Goal: Find specific page/section: Find specific page/section

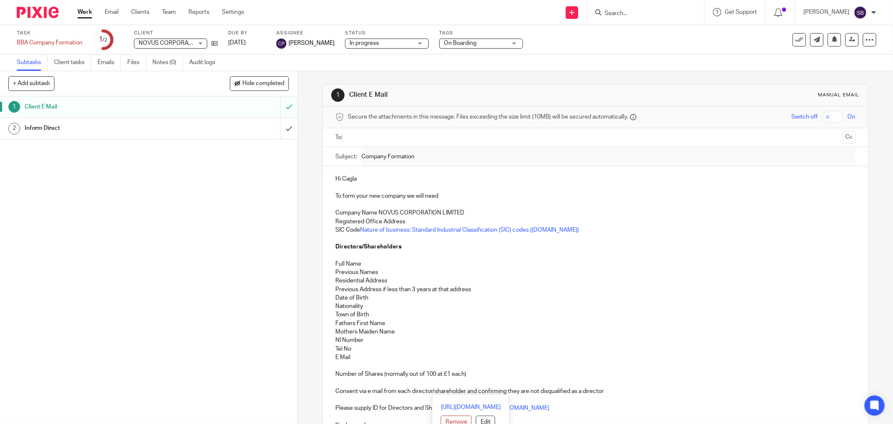
click at [651, 14] on input "Search" at bounding box center [641, 14] width 75 height 8
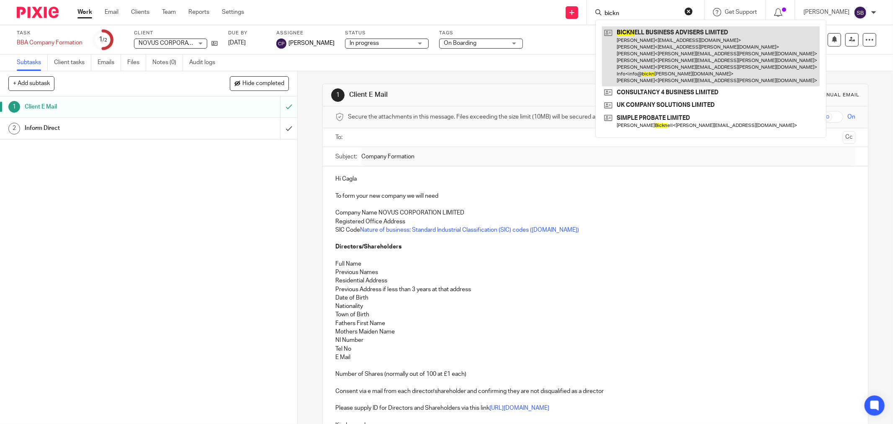
type input "bickn"
click at [655, 52] on link at bounding box center [711, 56] width 218 height 60
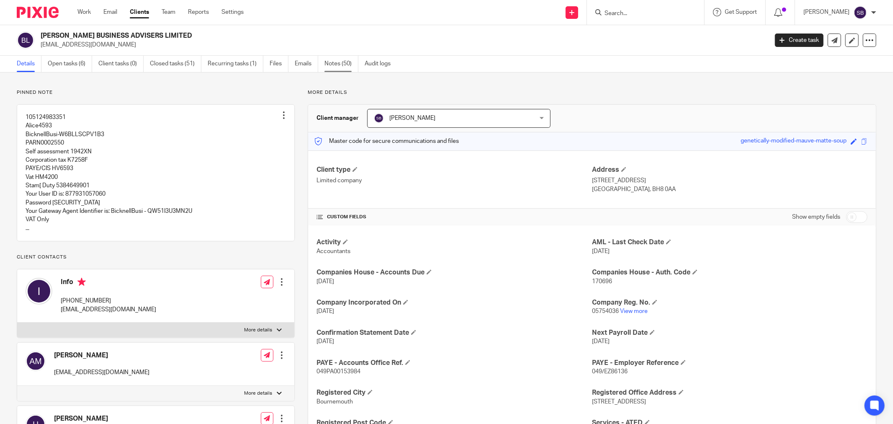
click at [346, 65] on link "Notes (50)" at bounding box center [342, 64] width 34 height 16
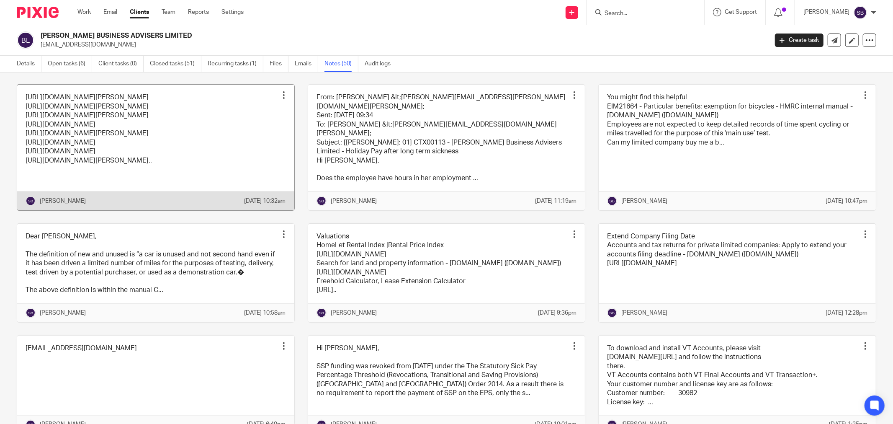
scroll to position [1070, 0]
click at [223, 209] on link at bounding box center [155, 146] width 277 height 125
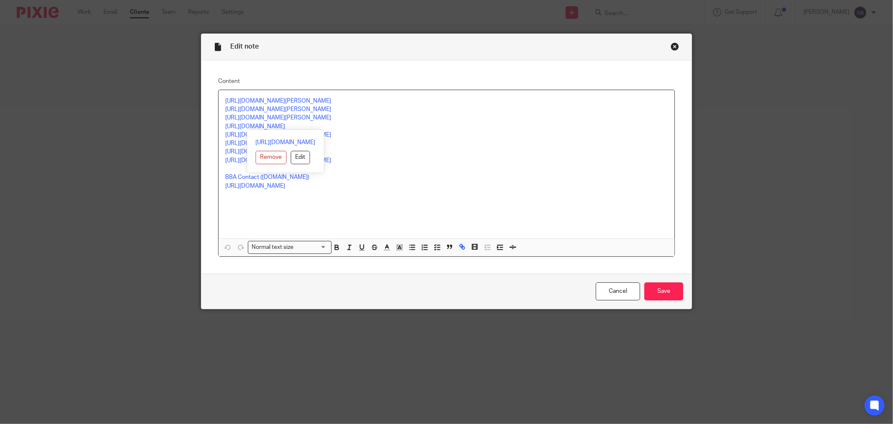
drag, startPoint x: 222, startPoint y: 124, endPoint x: 345, endPoint y: 123, distance: 122.7
click at [345, 123] on p "https://calendly.com/bicknellbusiness/30min" at bounding box center [446, 126] width 443 height 8
drag, startPoint x: 325, startPoint y: 122, endPoint x: 418, endPoint y: 69, distance: 106.6
click at [418, 69] on div "Content https://calendly.com/bridget-101/30min https://calendly.com/jayne-55/30…" at bounding box center [446, 167] width 490 height 214
click at [671, 44] on div "Close this dialog window" at bounding box center [675, 46] width 8 height 8
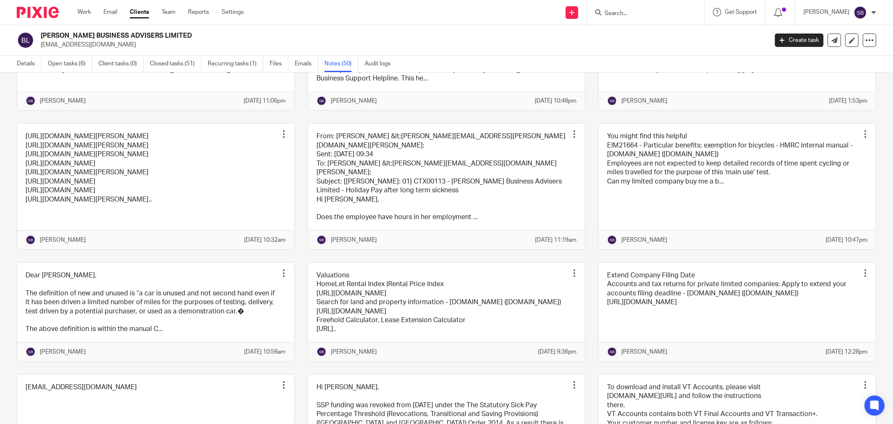
scroll to position [1024, 0]
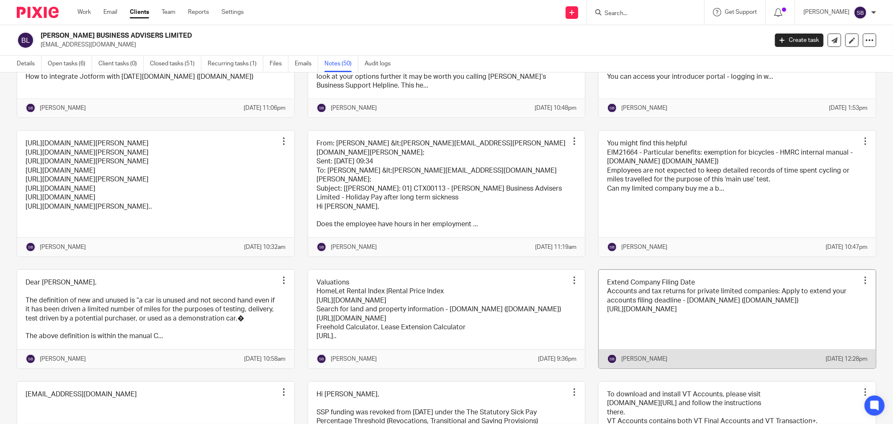
click at [726, 341] on link at bounding box center [737, 319] width 277 height 98
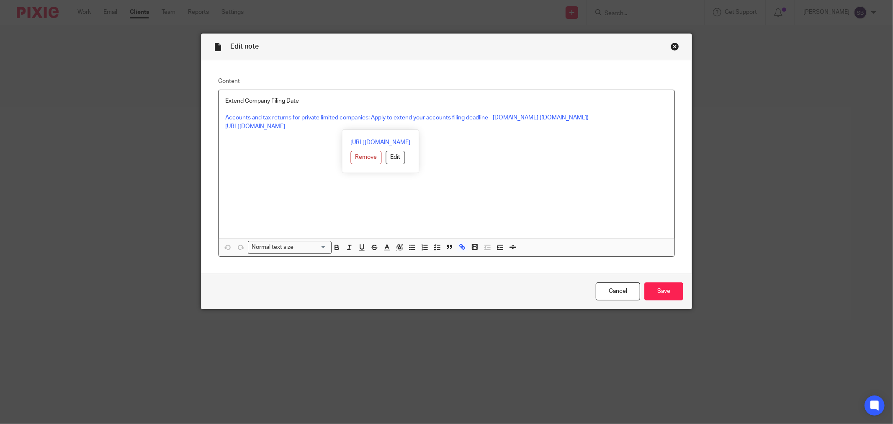
drag, startPoint x: 219, startPoint y: 126, endPoint x: 565, endPoint y: 126, distance: 346.0
click at [565, 126] on div "Extend Company Filing Date Accounts and tax returns for private limited compani…" at bounding box center [447, 164] width 456 height 148
copy link "[URL][DOMAIN_NAME]"
